Goal: Information Seeking & Learning: Learn about a topic

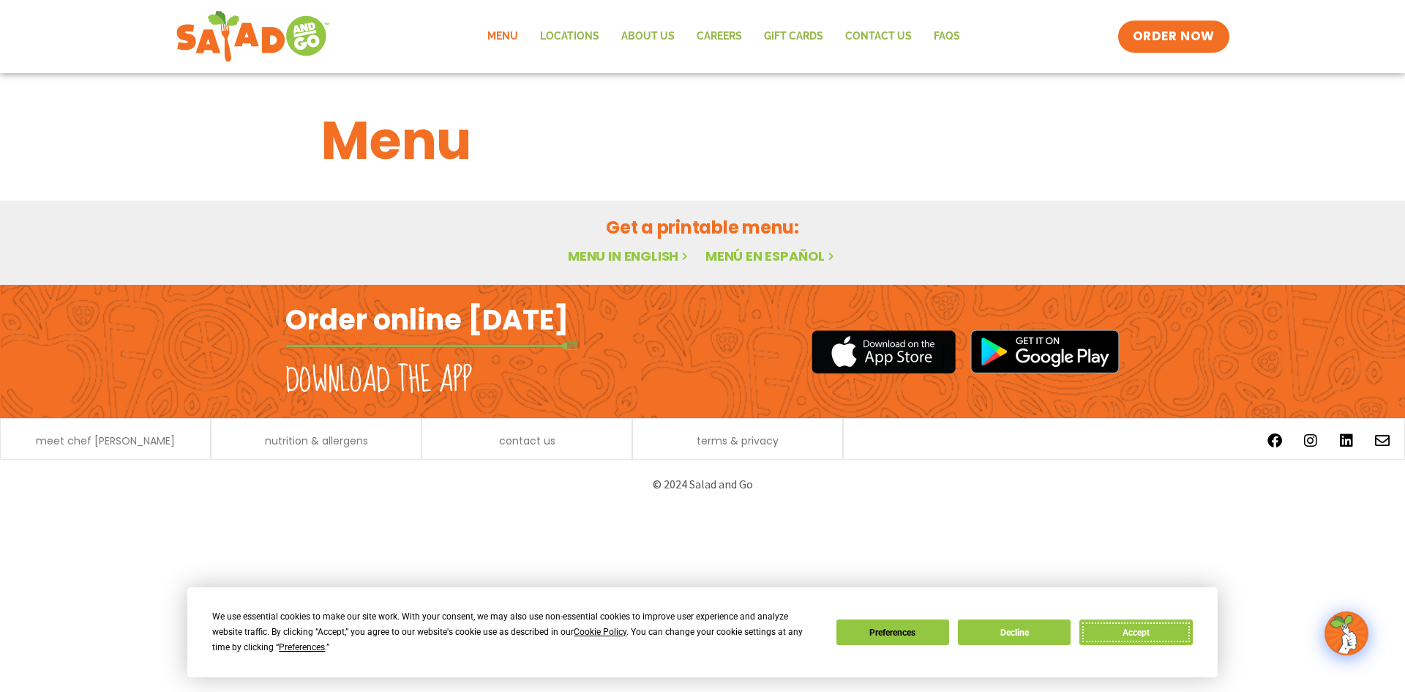
click at [1120, 640] on button "Accept" at bounding box center [1136, 632] width 113 height 26
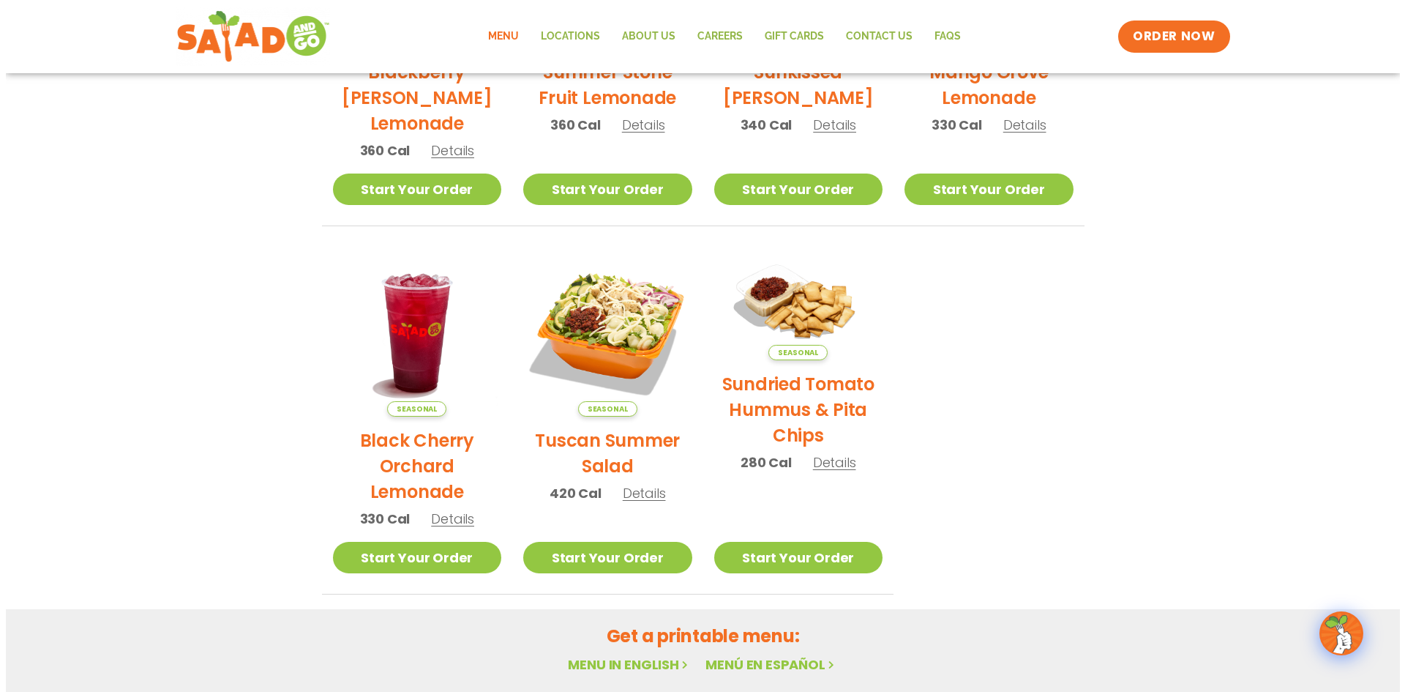
scroll to position [732, 0]
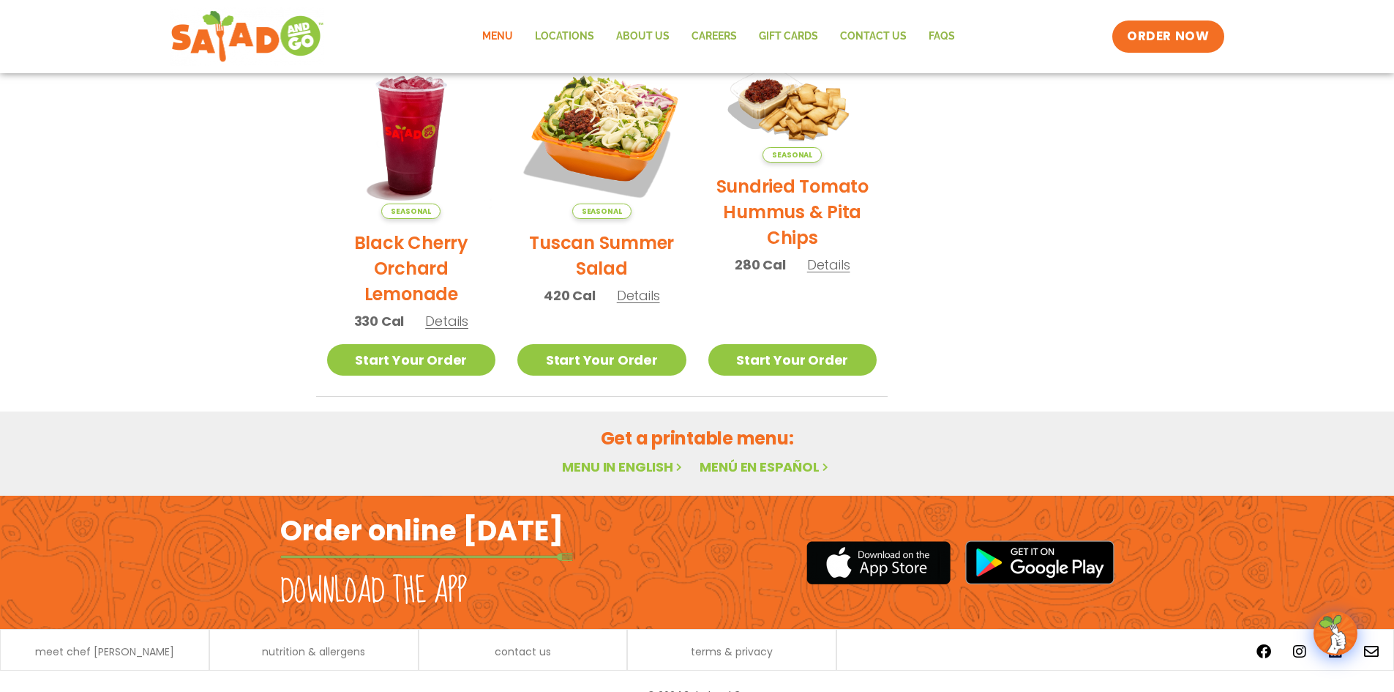
click at [616, 237] on h2 "Tuscan Summer Salad" at bounding box center [602, 255] width 169 height 51
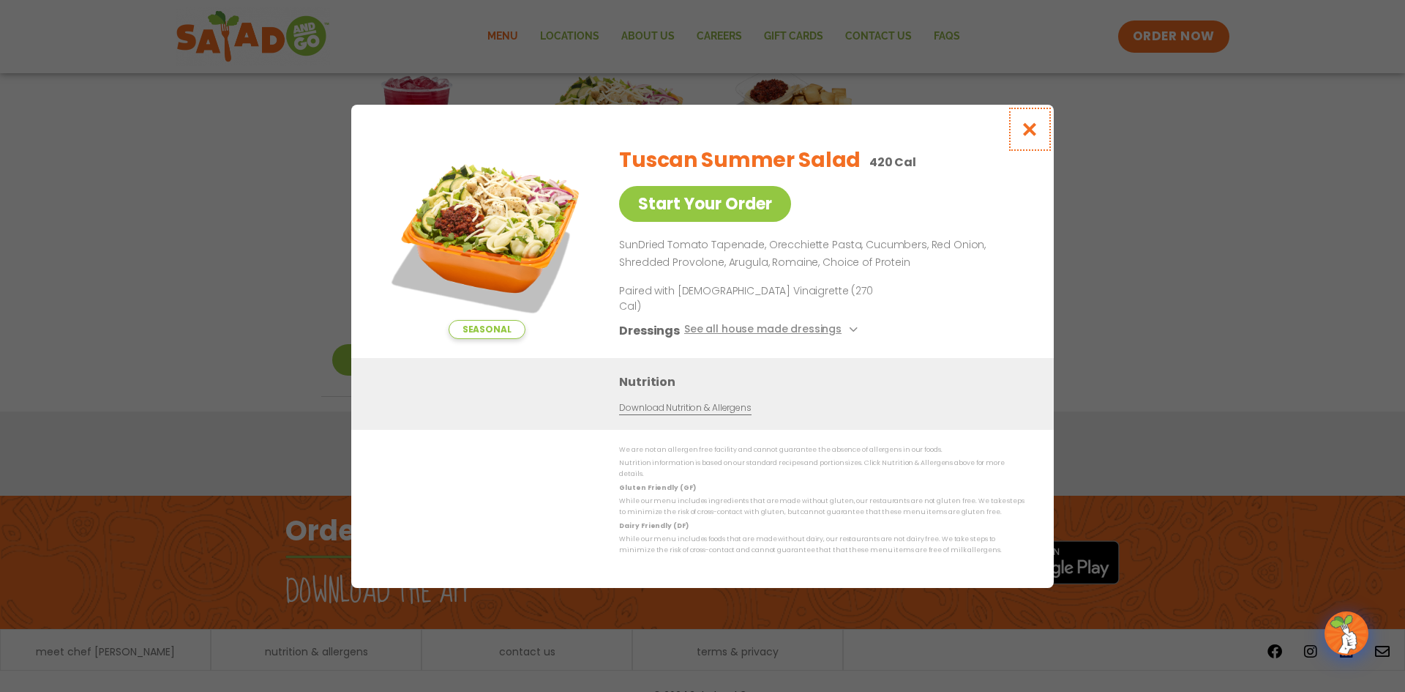
click at [1022, 137] on icon "Close modal" at bounding box center [1030, 129] width 18 height 15
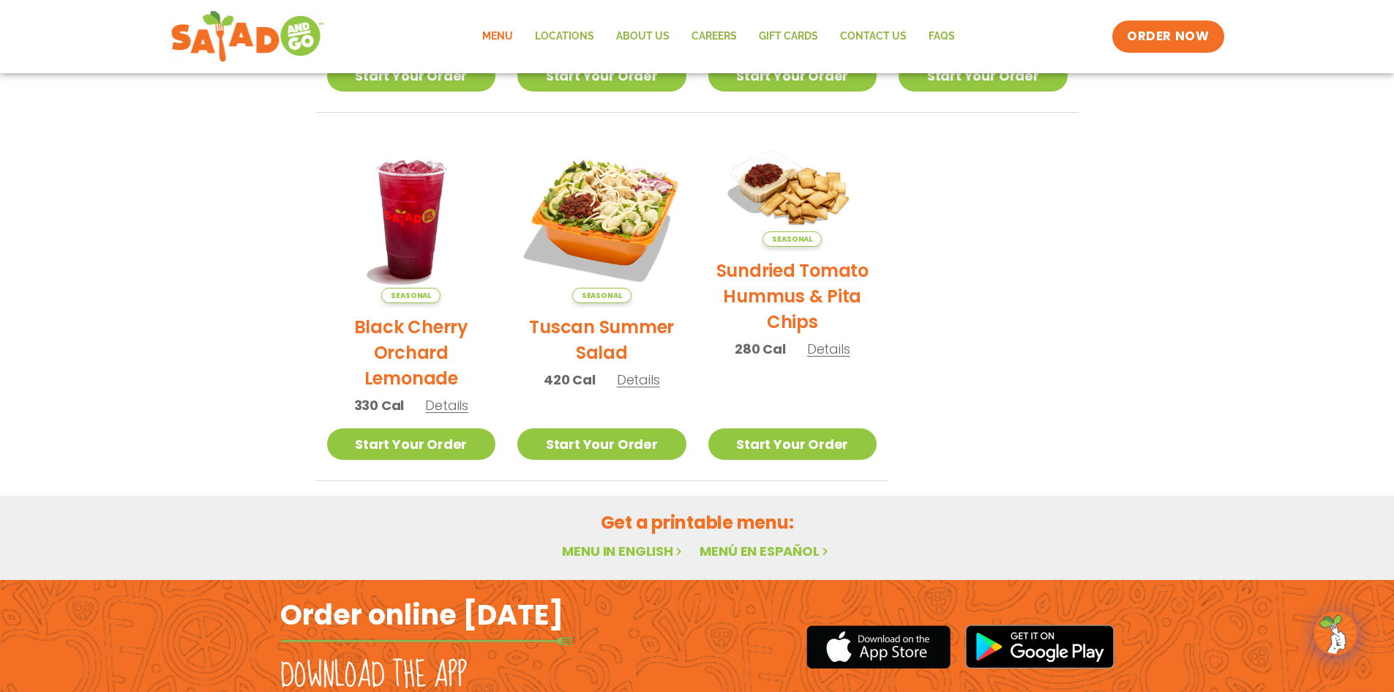
scroll to position [687, 0]
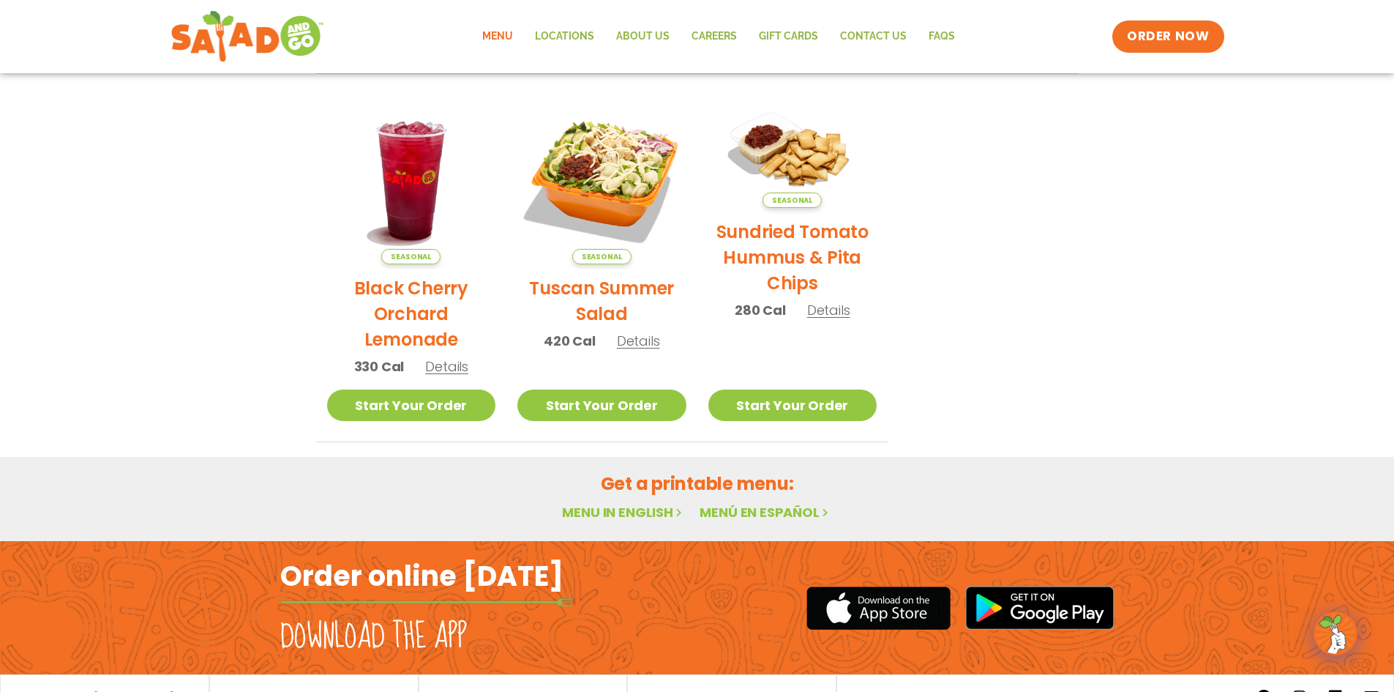
click at [660, 506] on link "Menu in English" at bounding box center [623, 512] width 123 height 18
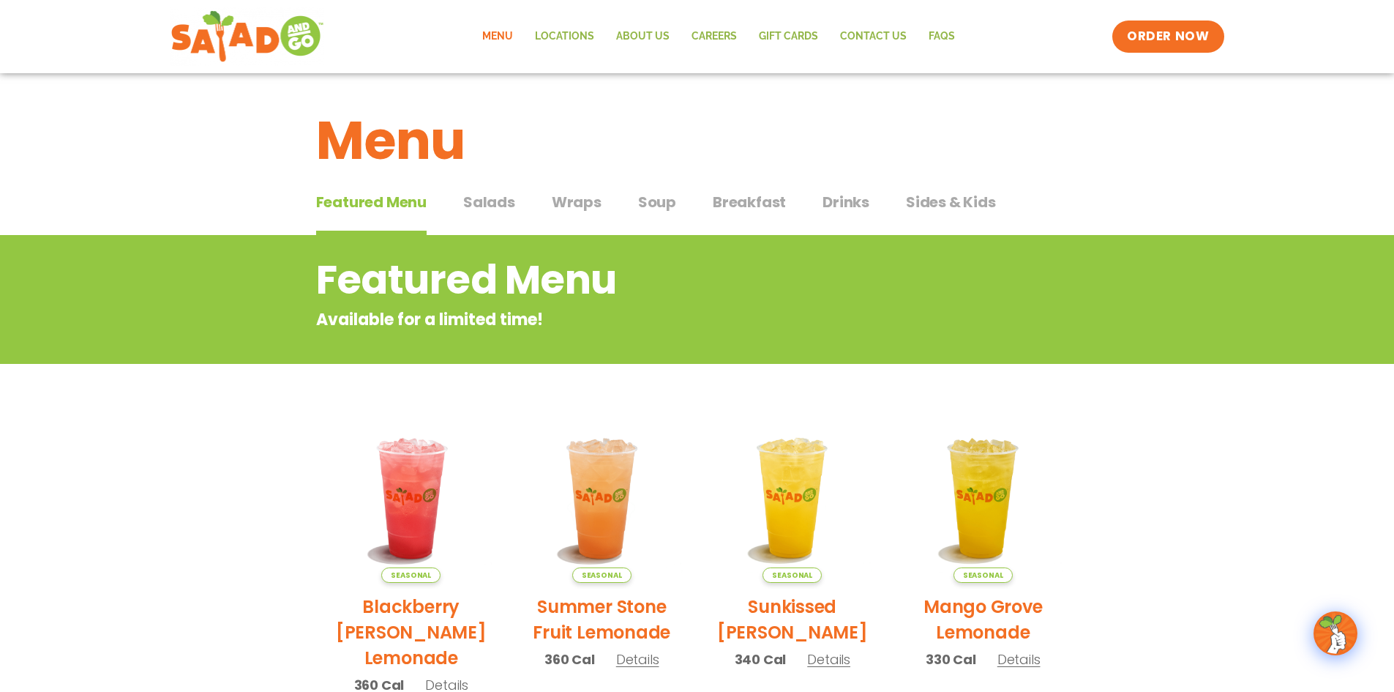
click at [500, 209] on span "Salads" at bounding box center [489, 202] width 52 height 22
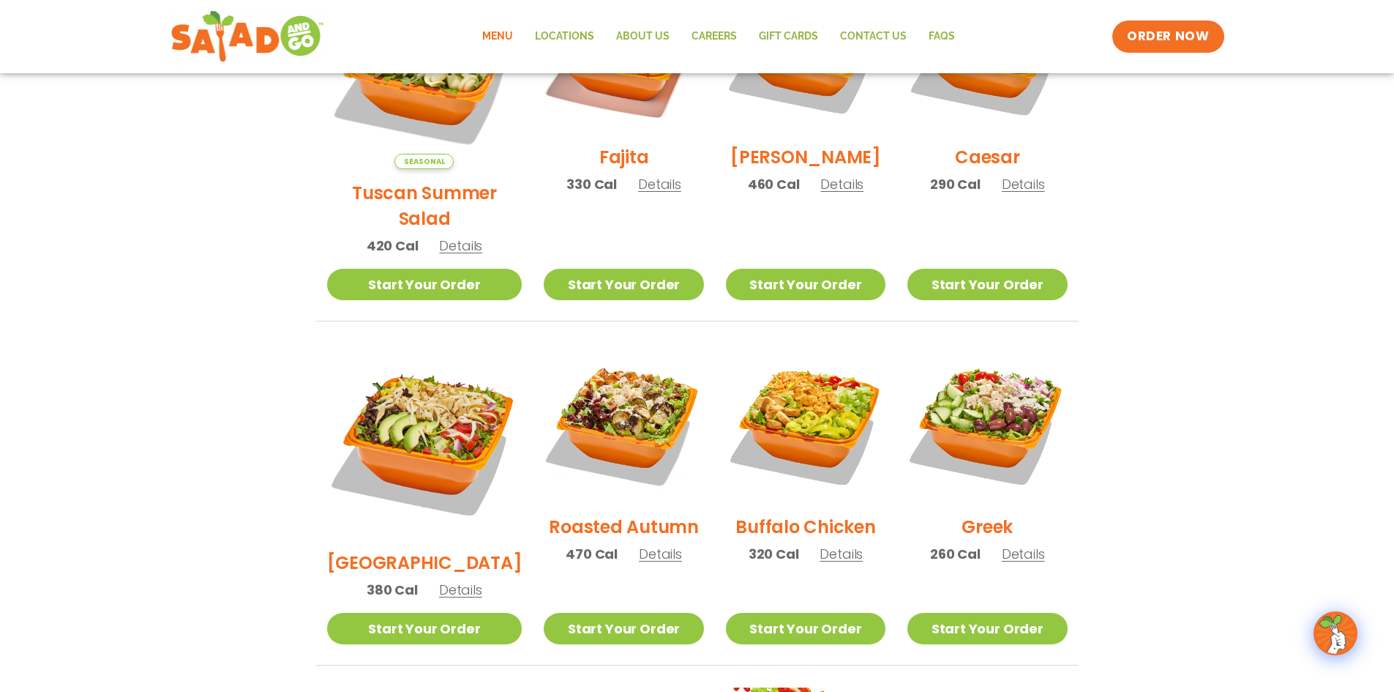
scroll to position [586, 0]
